Goal: Task Accomplishment & Management: Manage account settings

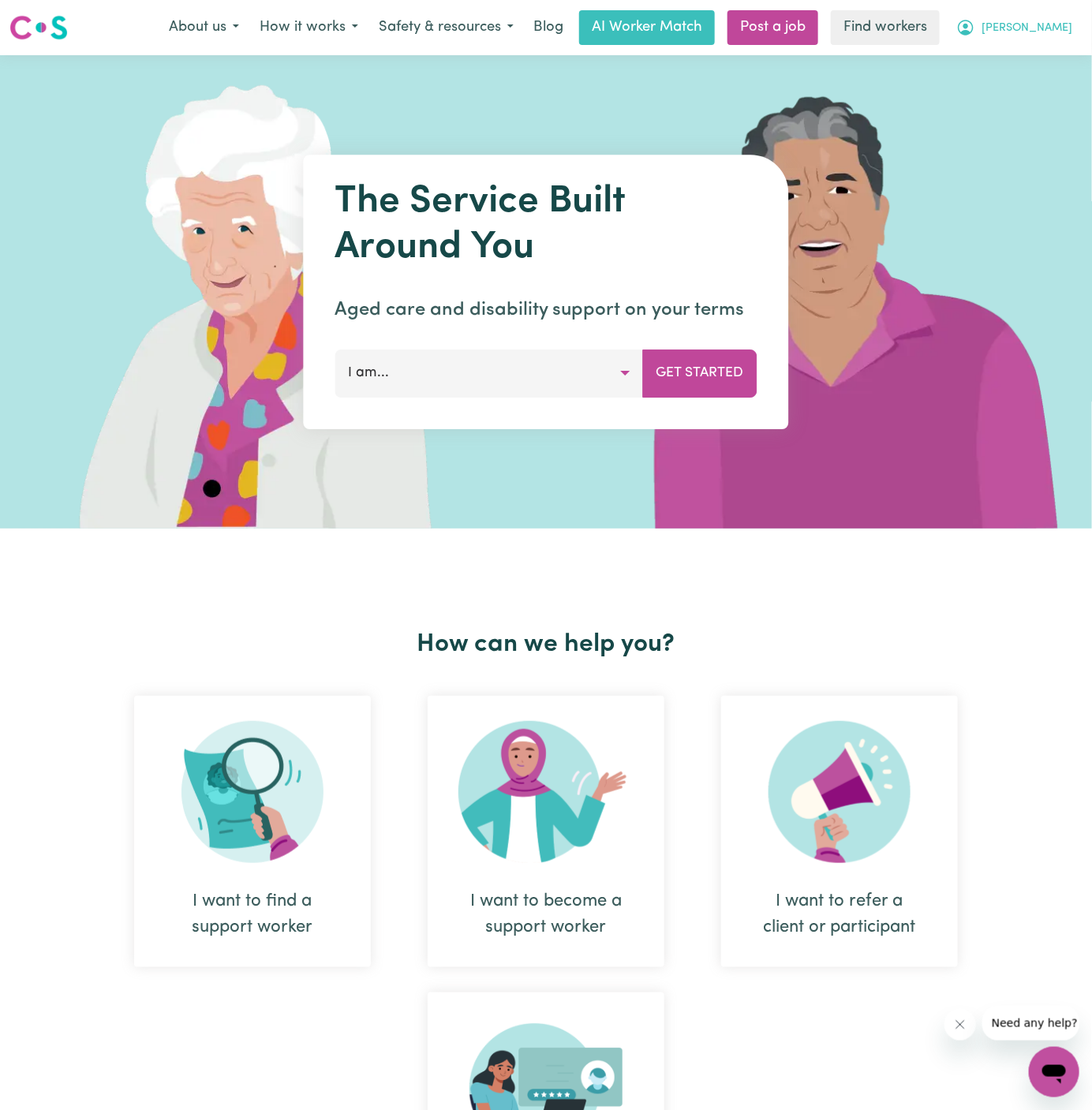
click at [1064, 33] on span "[PERSON_NAME]" at bounding box center [1026, 28] width 91 height 18
click at [1045, 86] on link "Logout" at bounding box center [1020, 91] width 125 height 30
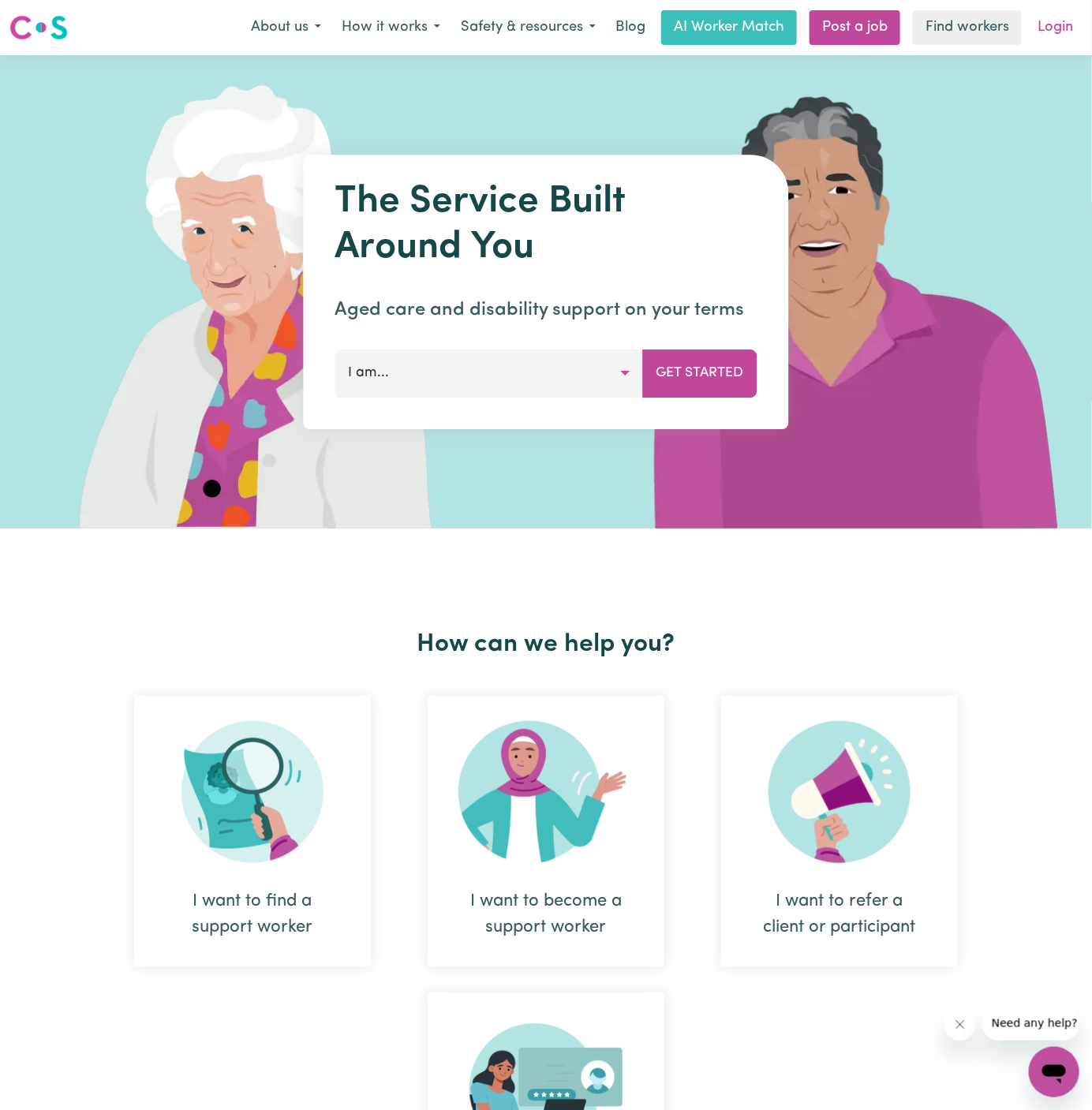
click at [1059, 32] on link "Login" at bounding box center [1055, 27] width 55 height 34
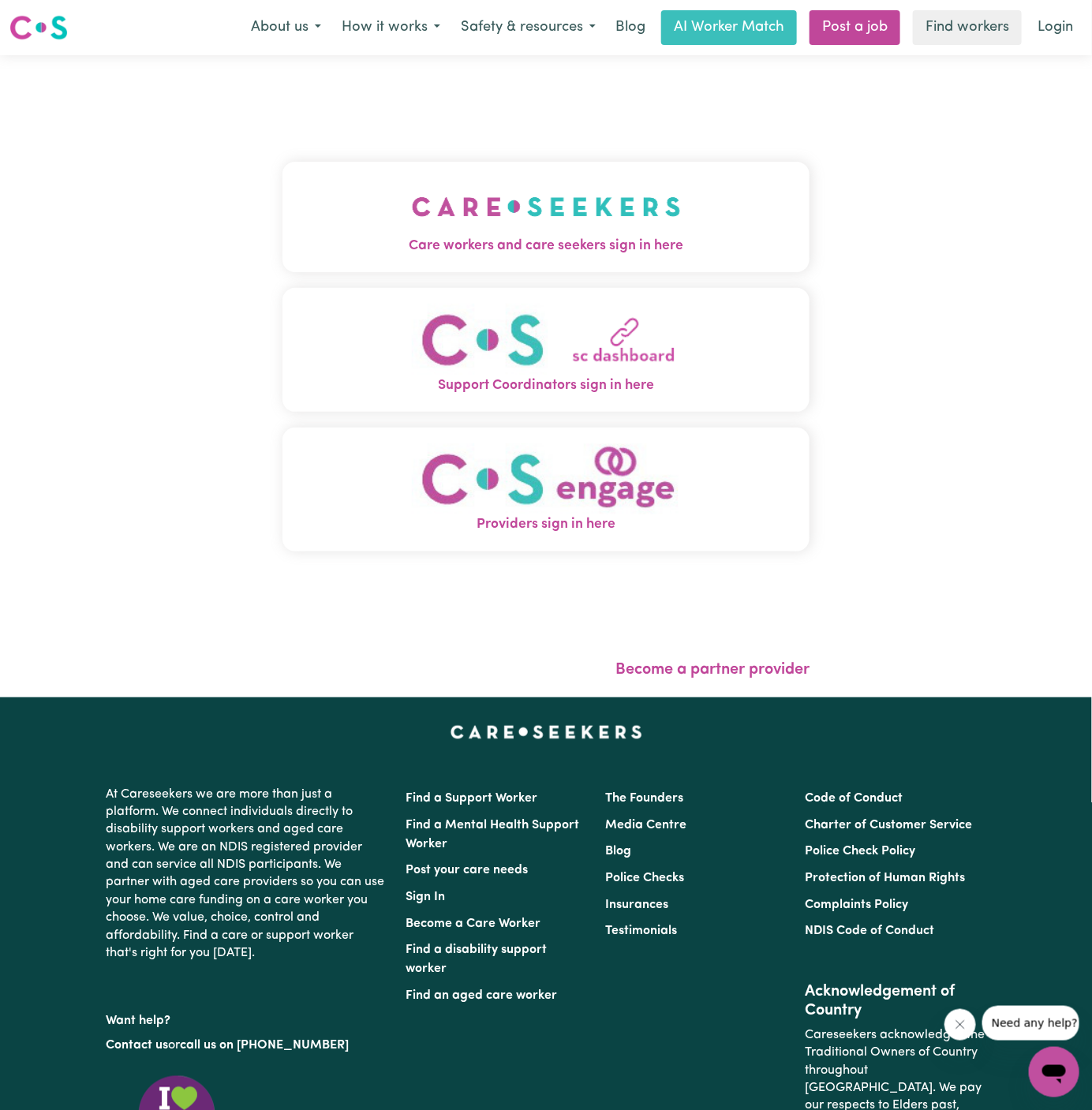
click at [587, 214] on img "Care workers and care seekers sign in here" at bounding box center [546, 207] width 269 height 58
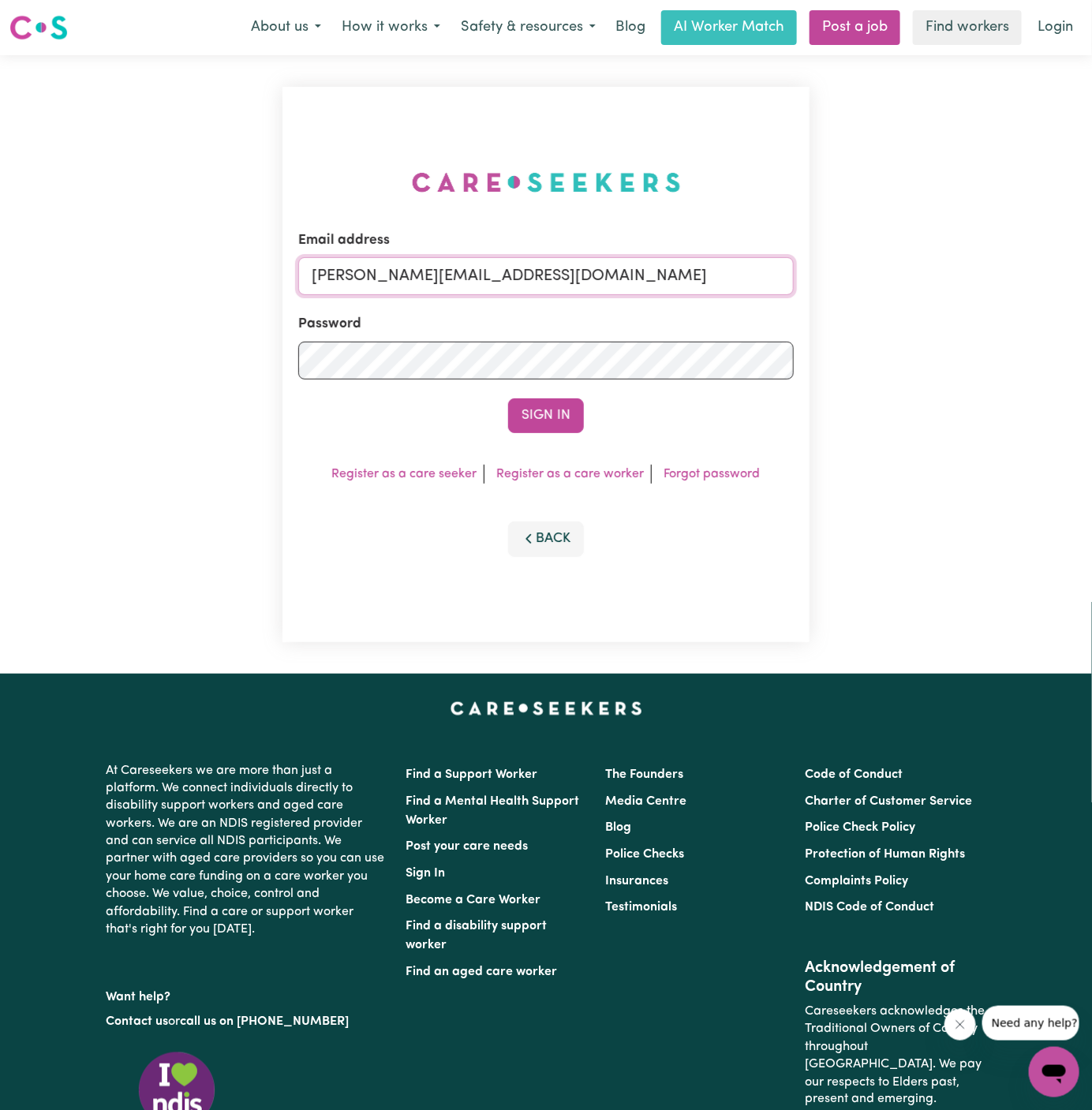
click at [650, 274] on input "[PERSON_NAME][EMAIL_ADDRESS][DOMAIN_NAME]" at bounding box center [546, 276] width 496 height 38
click at [708, 239] on div "Email address [PERSON_NAME][EMAIL_ADDRESS][DOMAIN_NAME]" at bounding box center [546, 263] width 496 height 64
click at [534, 408] on button "Sign In" at bounding box center [546, 415] width 76 height 34
